Goal: Task Accomplishment & Management: Manage account settings

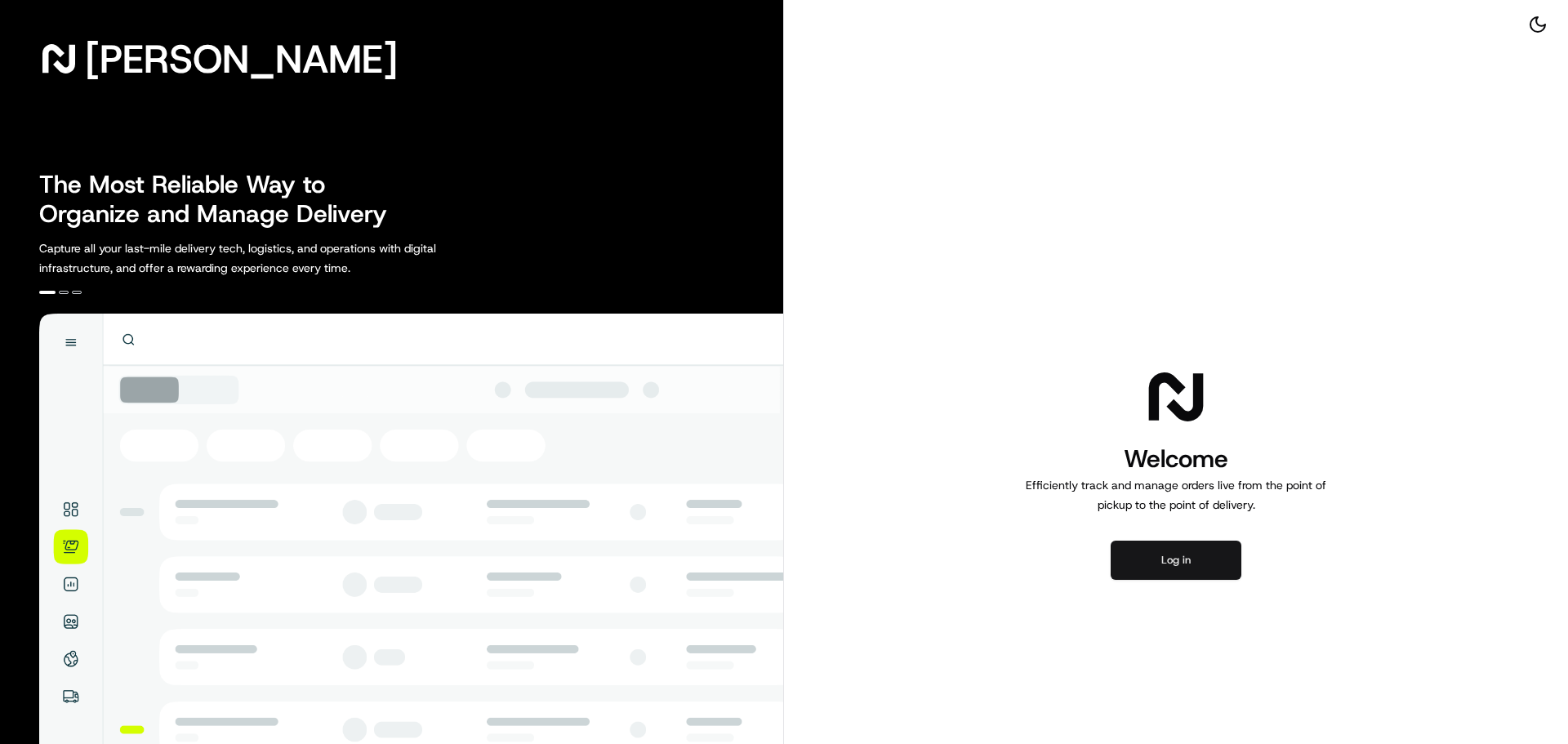
click at [1162, 573] on button "Log in" at bounding box center [1176, 560] width 131 height 39
